Goal: Navigation & Orientation: Find specific page/section

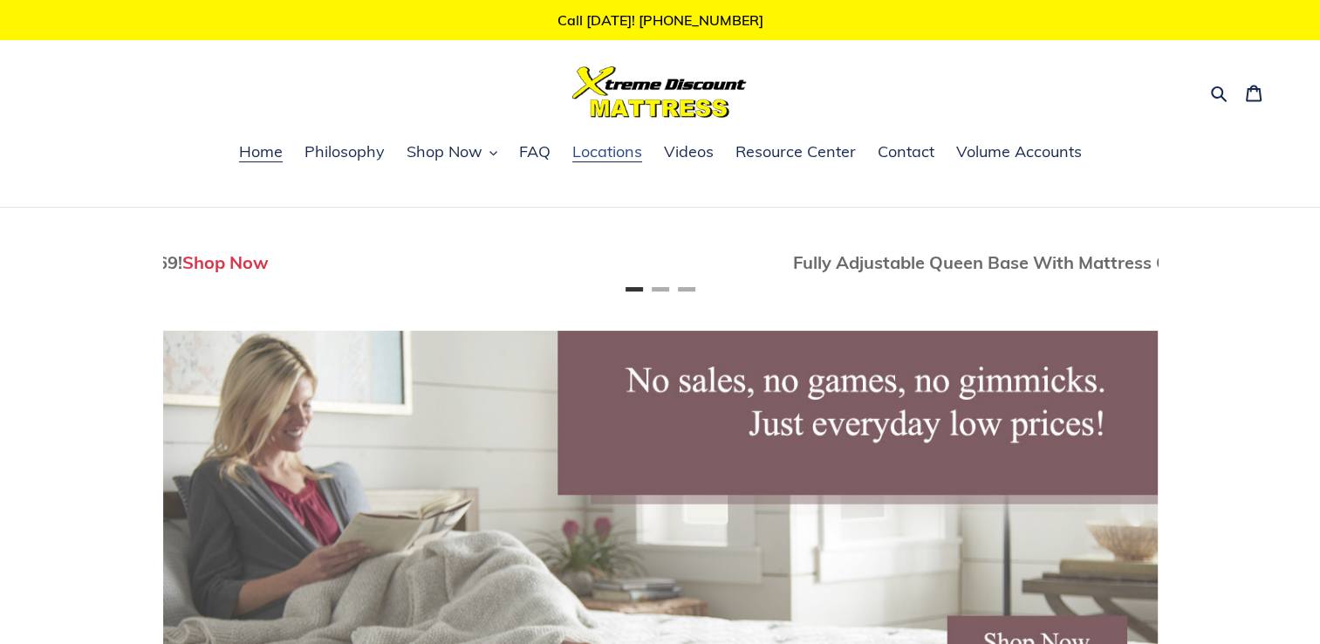
click at [597, 154] on span "Locations" at bounding box center [607, 151] width 70 height 21
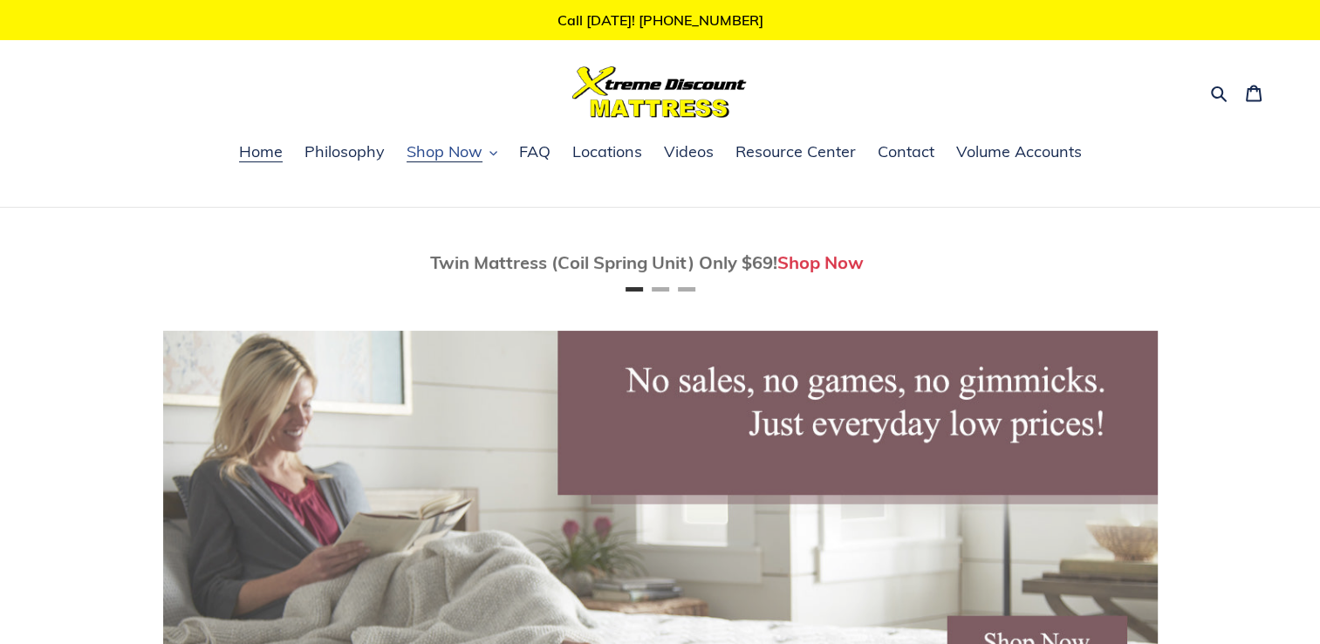
click at [430, 158] on span "Shop Now" at bounding box center [445, 151] width 76 height 21
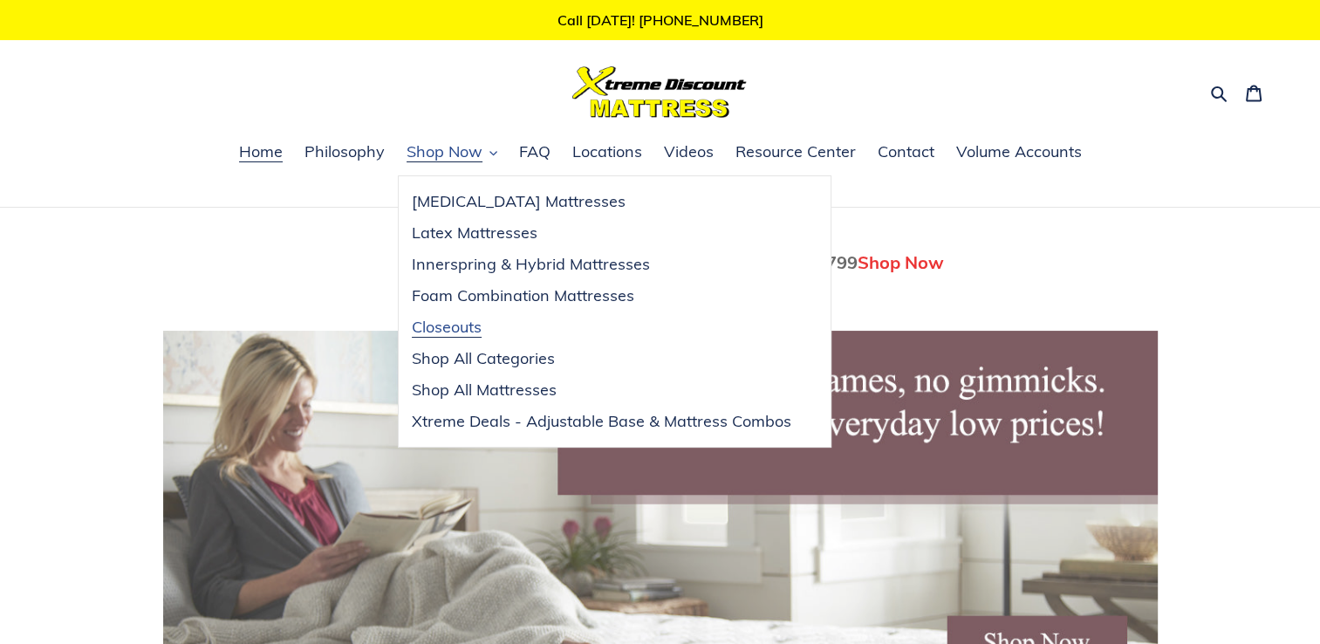
scroll to position [0, 995]
click at [454, 326] on span "Closeouts" at bounding box center [447, 327] width 70 height 21
click at [436, 424] on span "Xtreme Deals - Adjustable Base & Mattress Combos" at bounding box center [601, 421] width 379 height 21
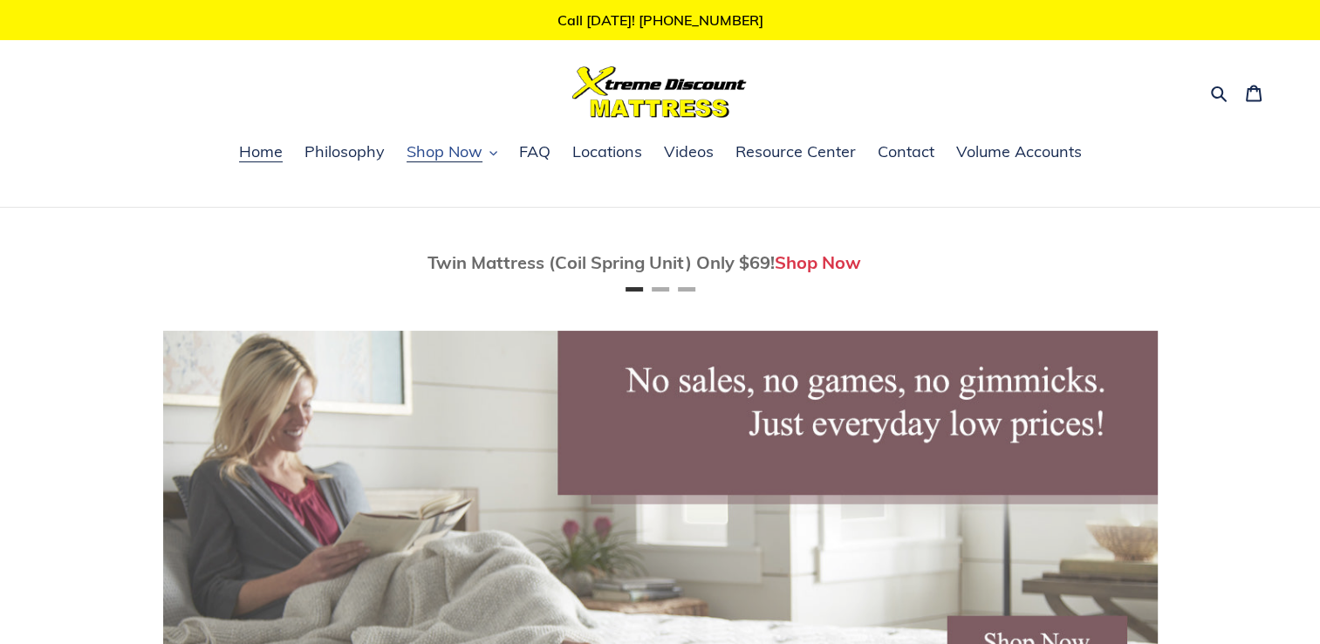
scroll to position [0, 0]
click at [416, 155] on span "Shop Now" at bounding box center [445, 151] width 76 height 21
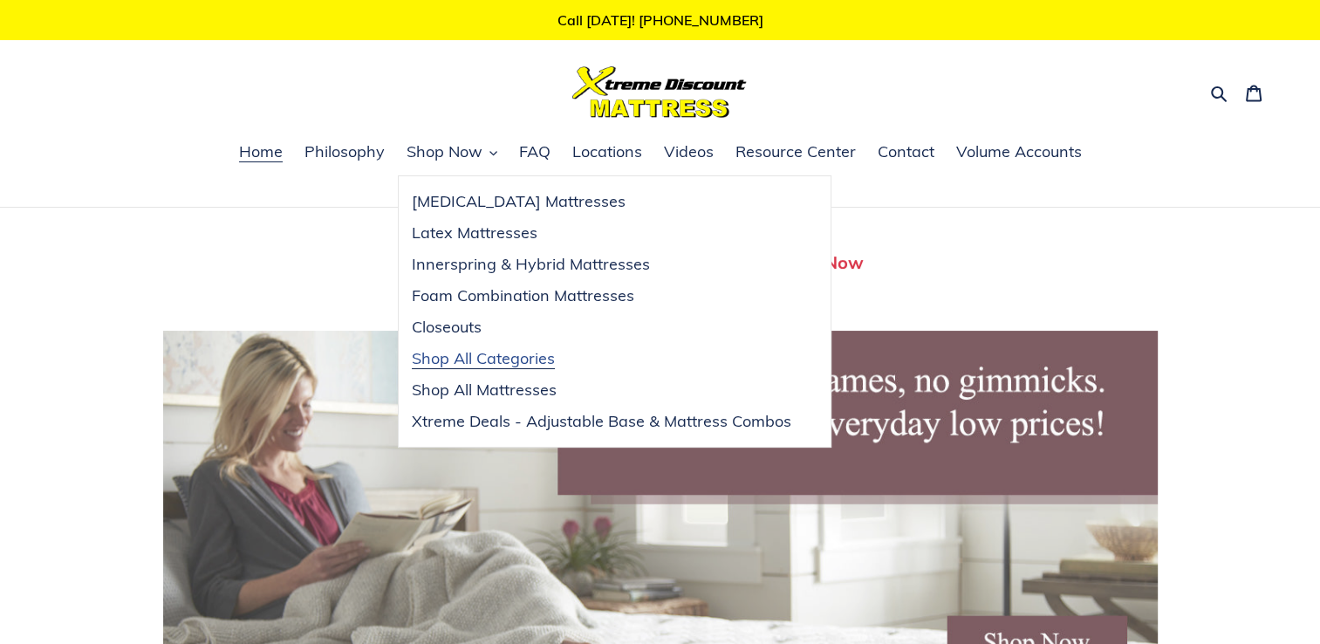
click at [516, 363] on span "Shop All Categories" at bounding box center [483, 358] width 143 height 21
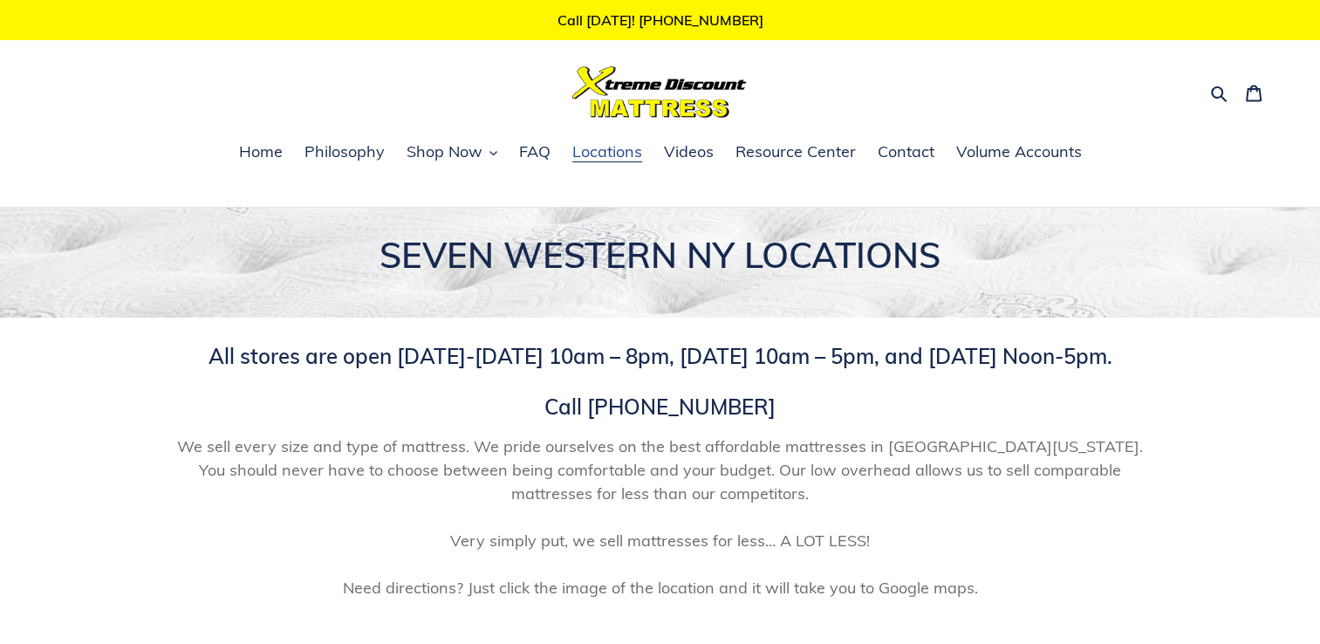
click at [604, 154] on span "Locations" at bounding box center [607, 151] width 70 height 21
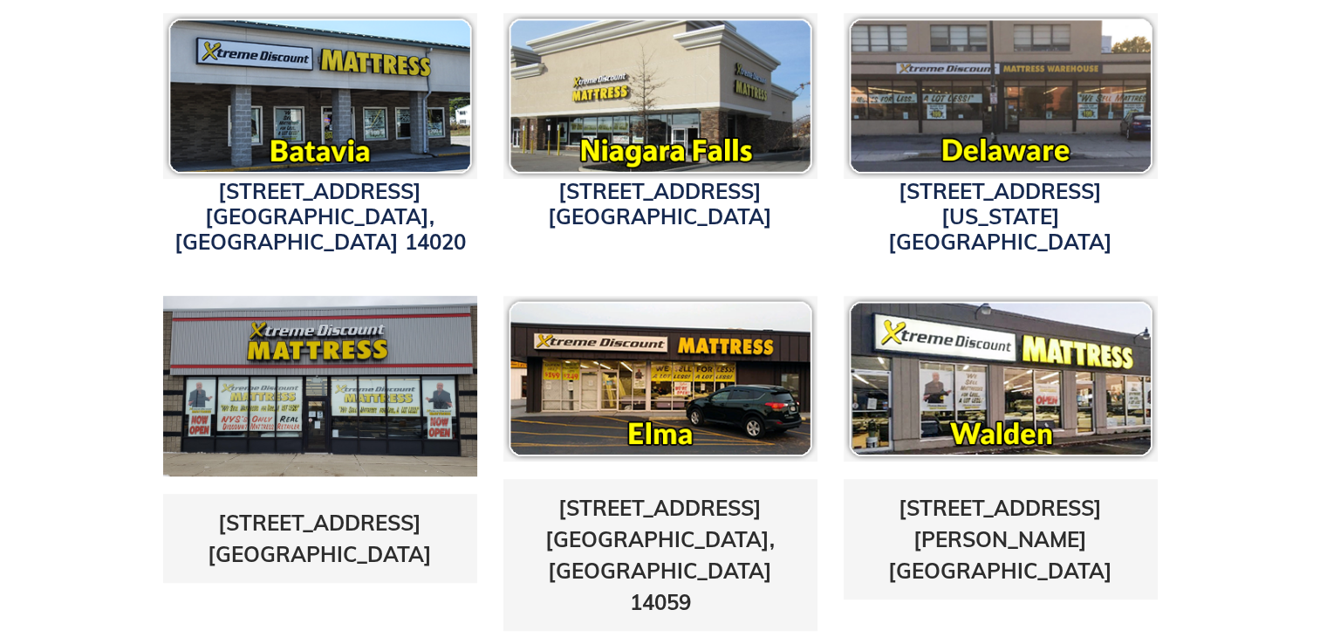
scroll to position [593, 0]
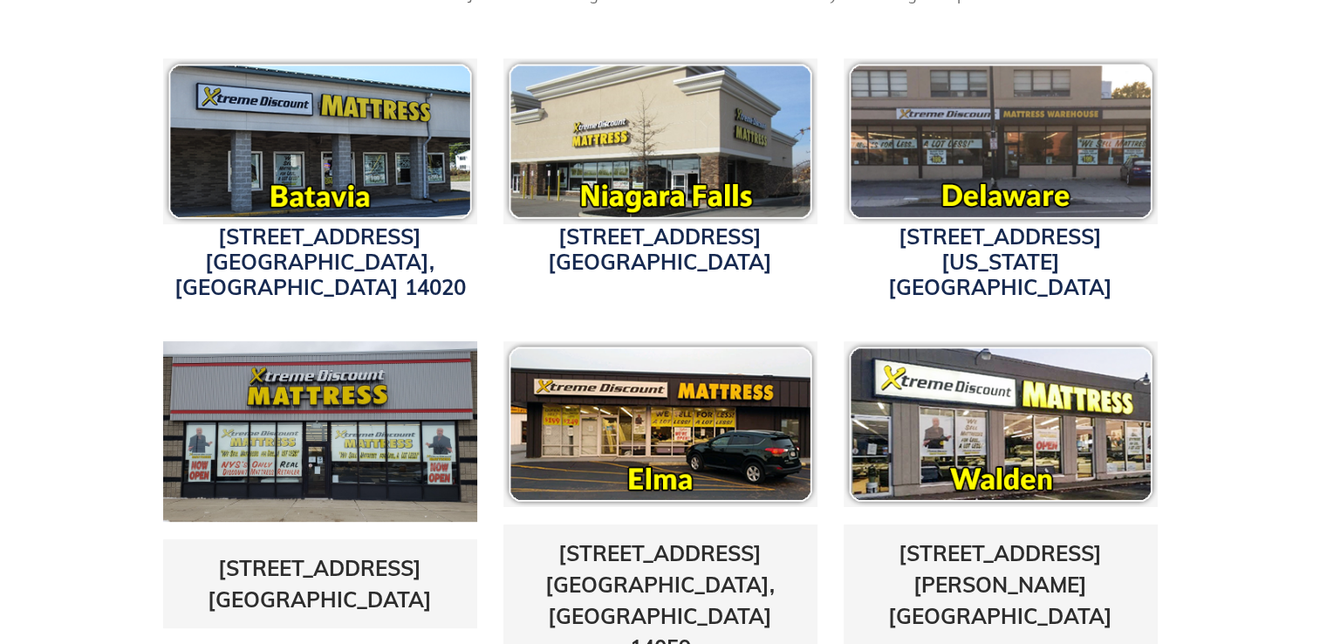
click at [256, 360] on img at bounding box center [320, 431] width 314 height 181
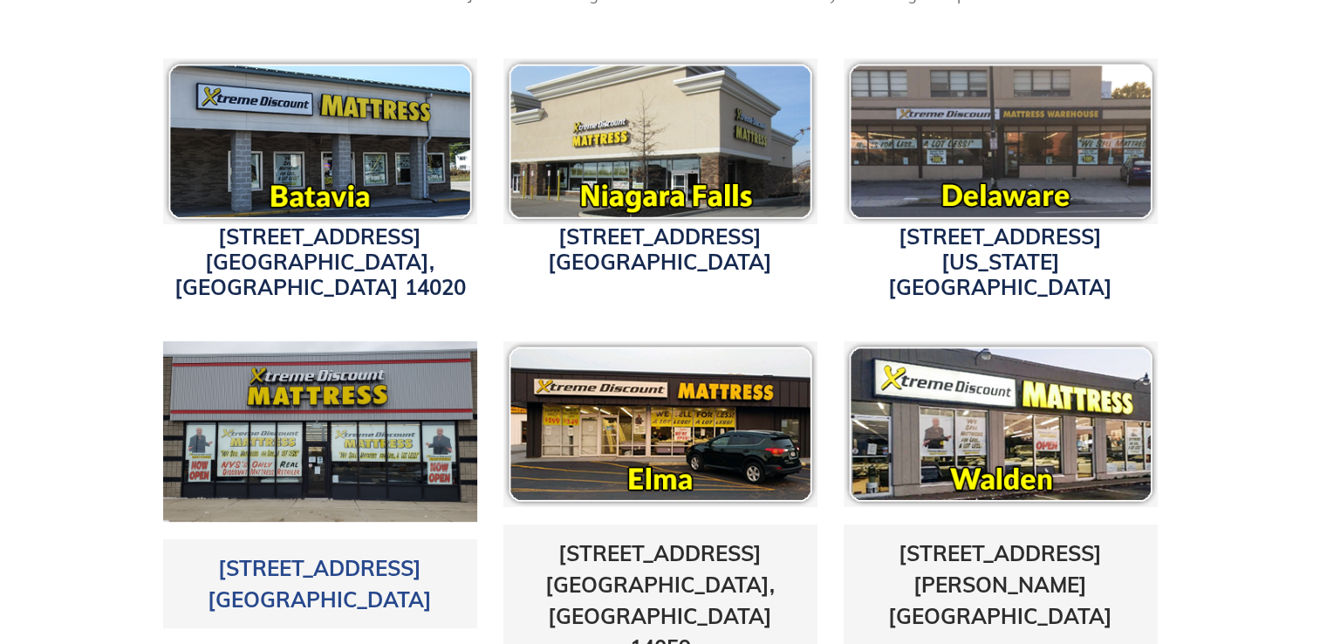
click at [302, 555] on link "5433 Transit Road East Amherst, NY 14221" at bounding box center [320, 584] width 224 height 58
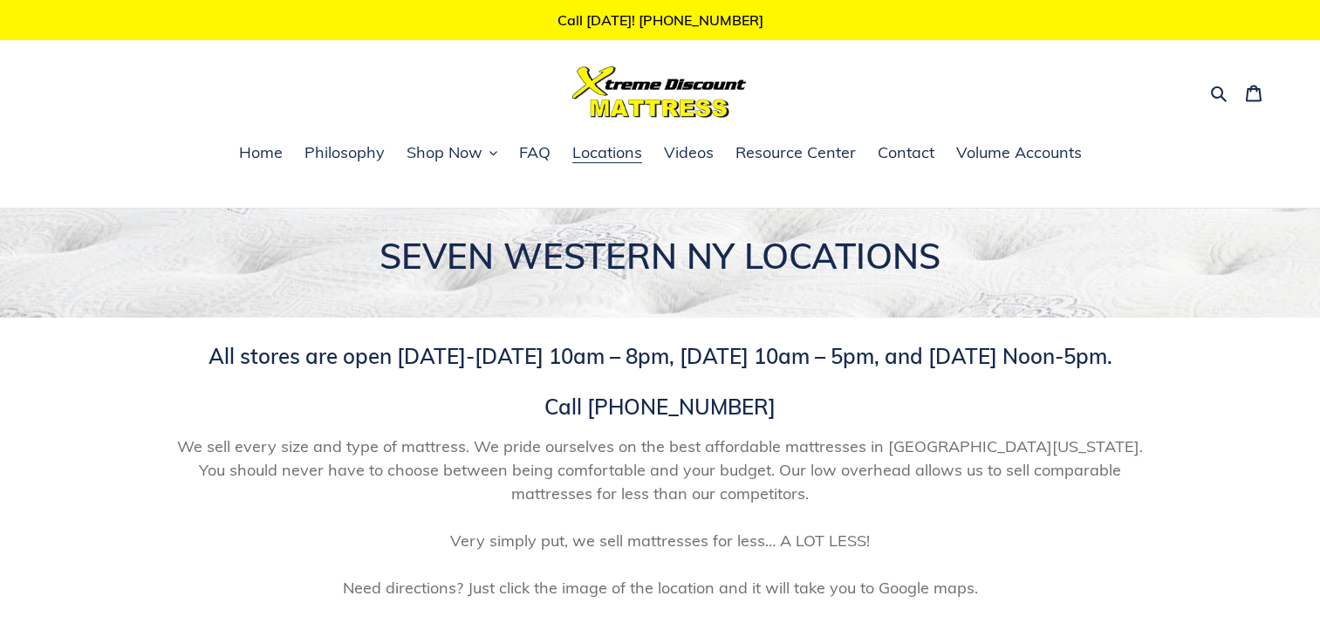
scroll to position [593, 0]
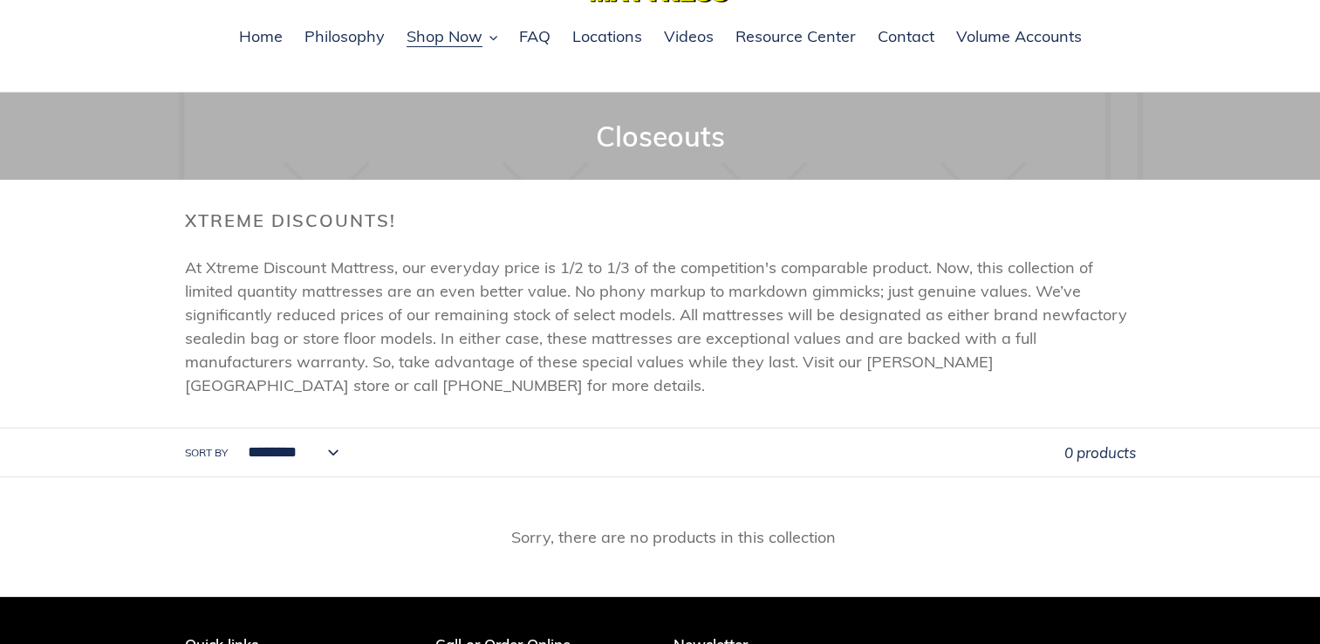
scroll to position [232, 0]
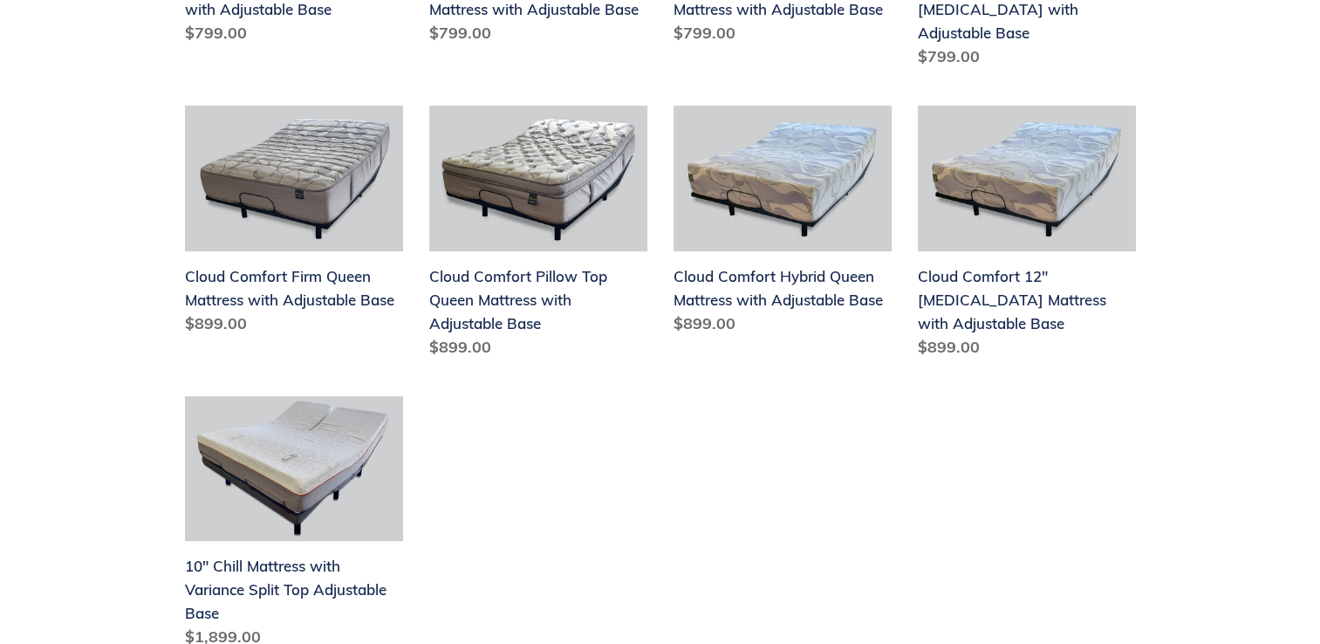
scroll to position [790, 0]
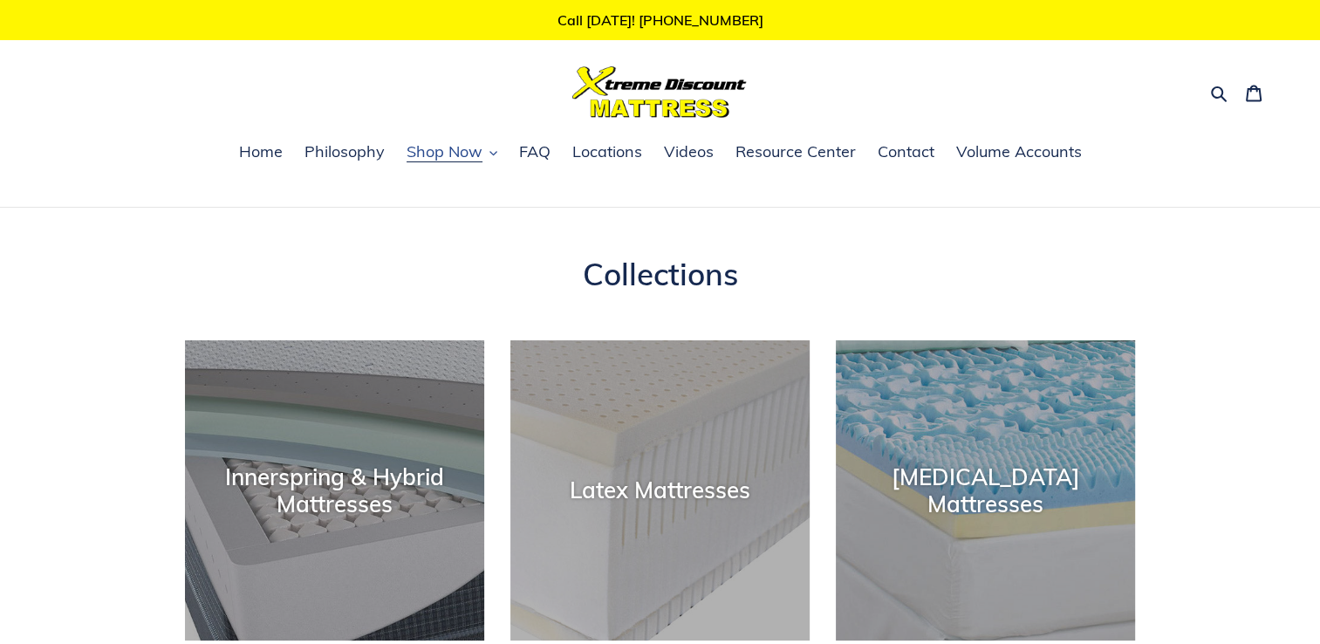
click at [444, 156] on span "Shop Now" at bounding box center [445, 151] width 76 height 21
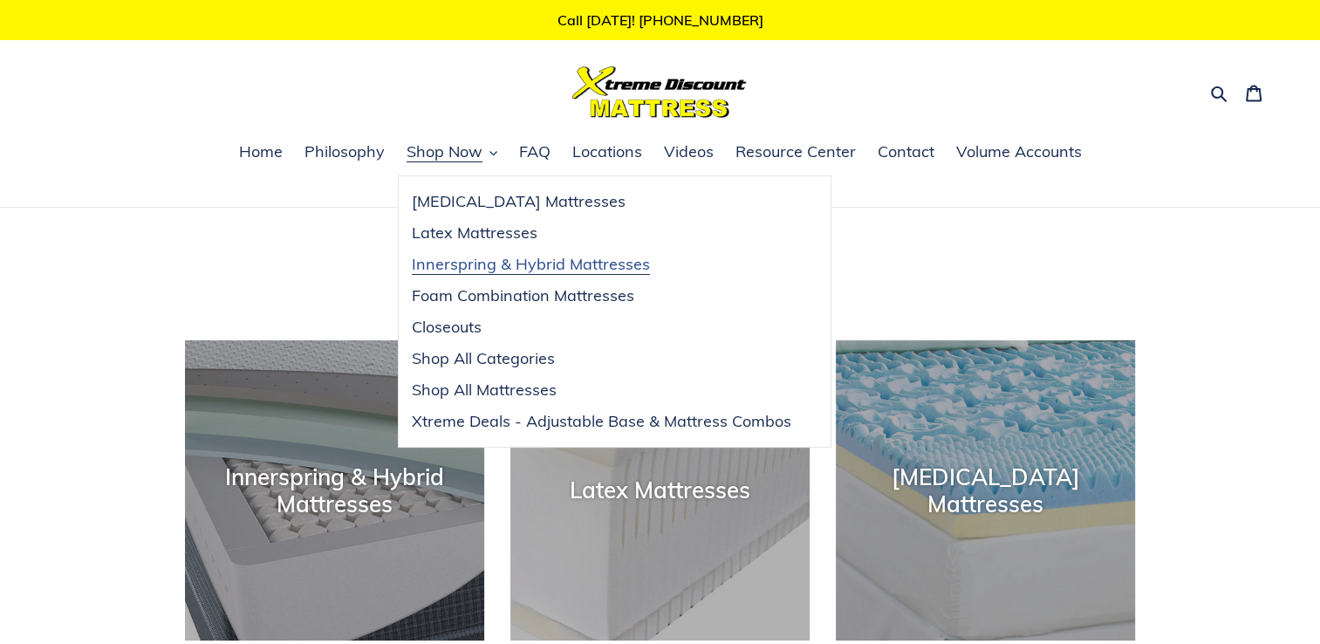
click at [461, 270] on span "Innerspring & Hybrid Mattresses" at bounding box center [531, 264] width 238 height 21
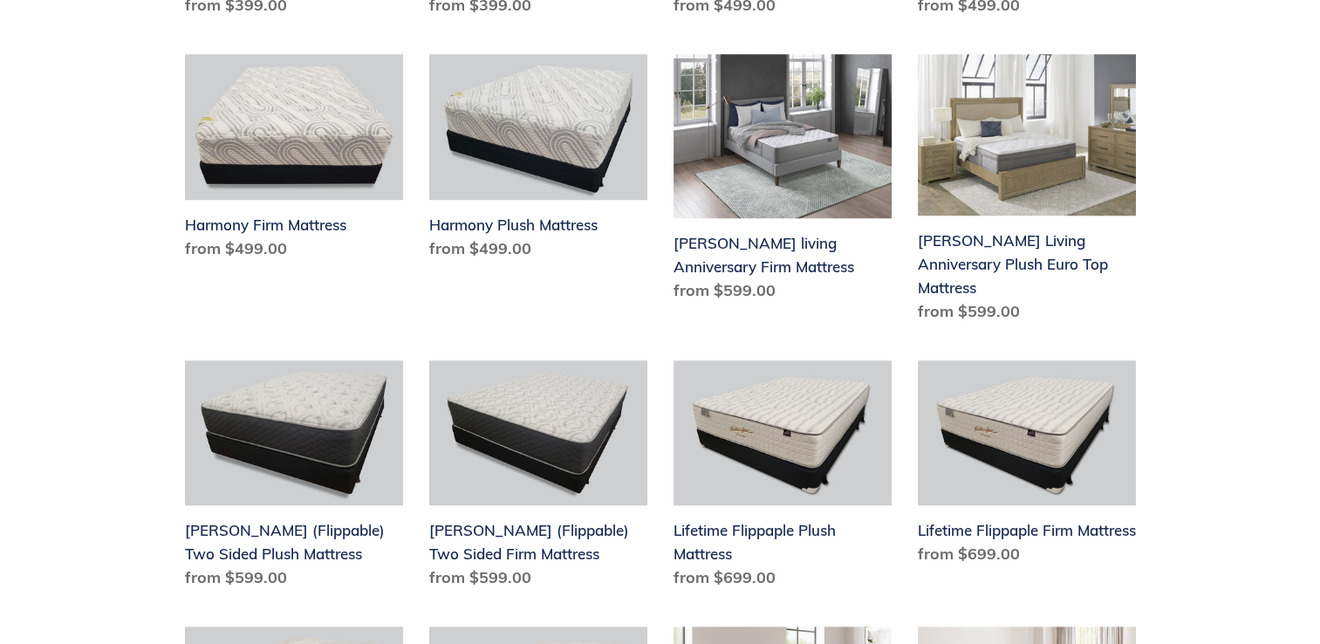
scroll to position [1755, 0]
